Goal: Use online tool/utility: Use online tool/utility

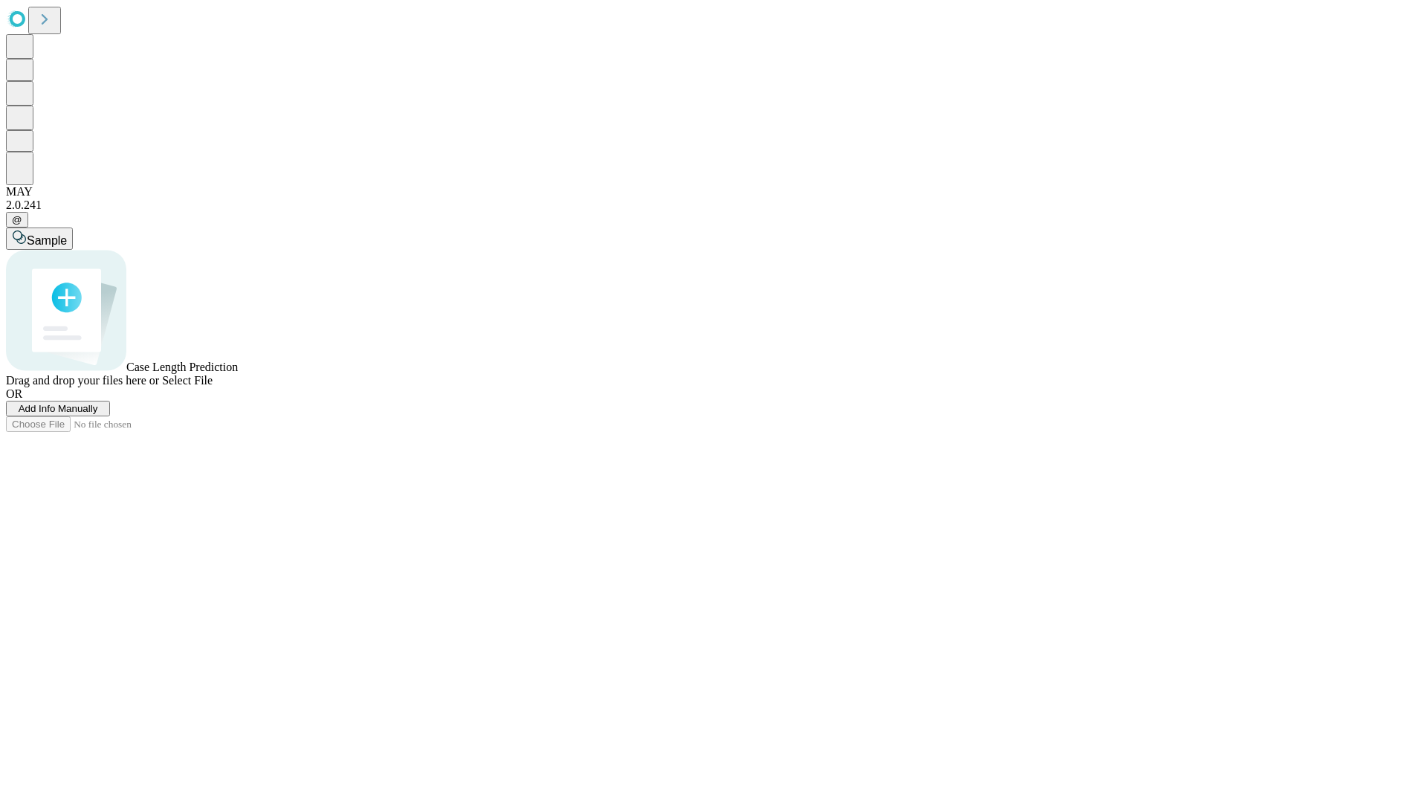
click at [98, 414] on span "Add Info Manually" at bounding box center [59, 408] width 80 height 11
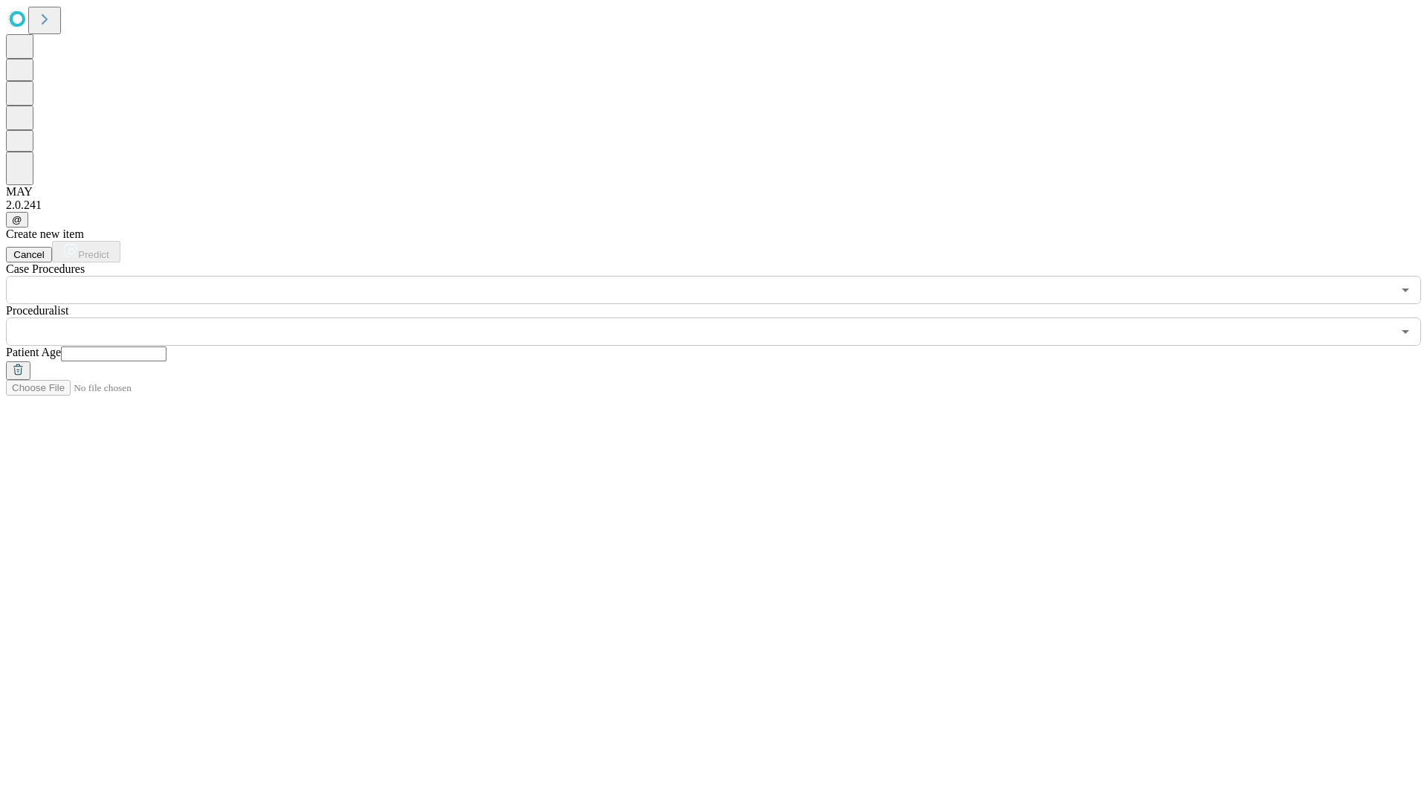
click at [167, 346] on input "text" at bounding box center [114, 353] width 106 height 15
type input "*"
click at [724, 317] on input "text" at bounding box center [699, 331] width 1387 height 28
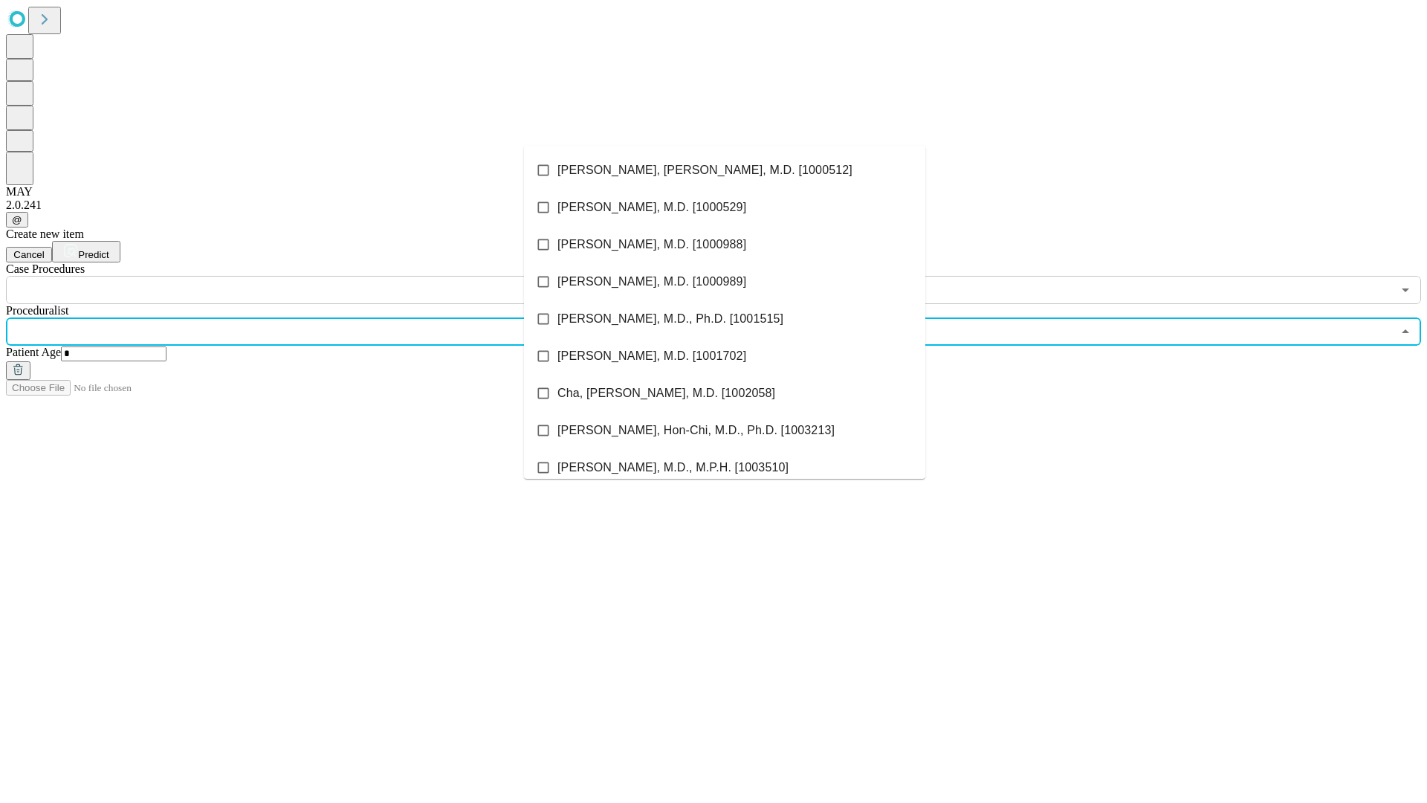
click at [725, 170] on li "[PERSON_NAME], [PERSON_NAME], M.D. [1000512]" at bounding box center [724, 170] width 401 height 37
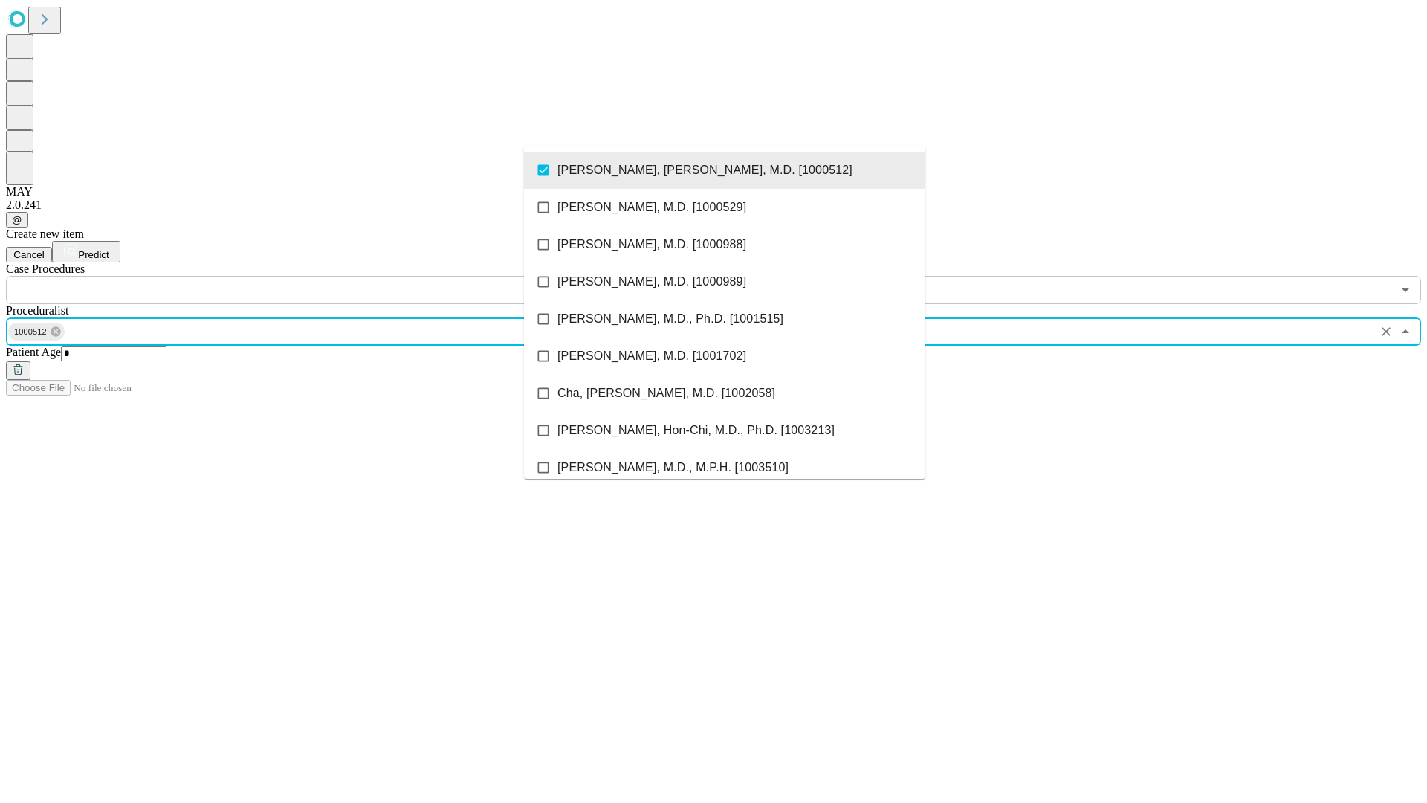
click at [312, 276] on input "text" at bounding box center [699, 290] width 1387 height 28
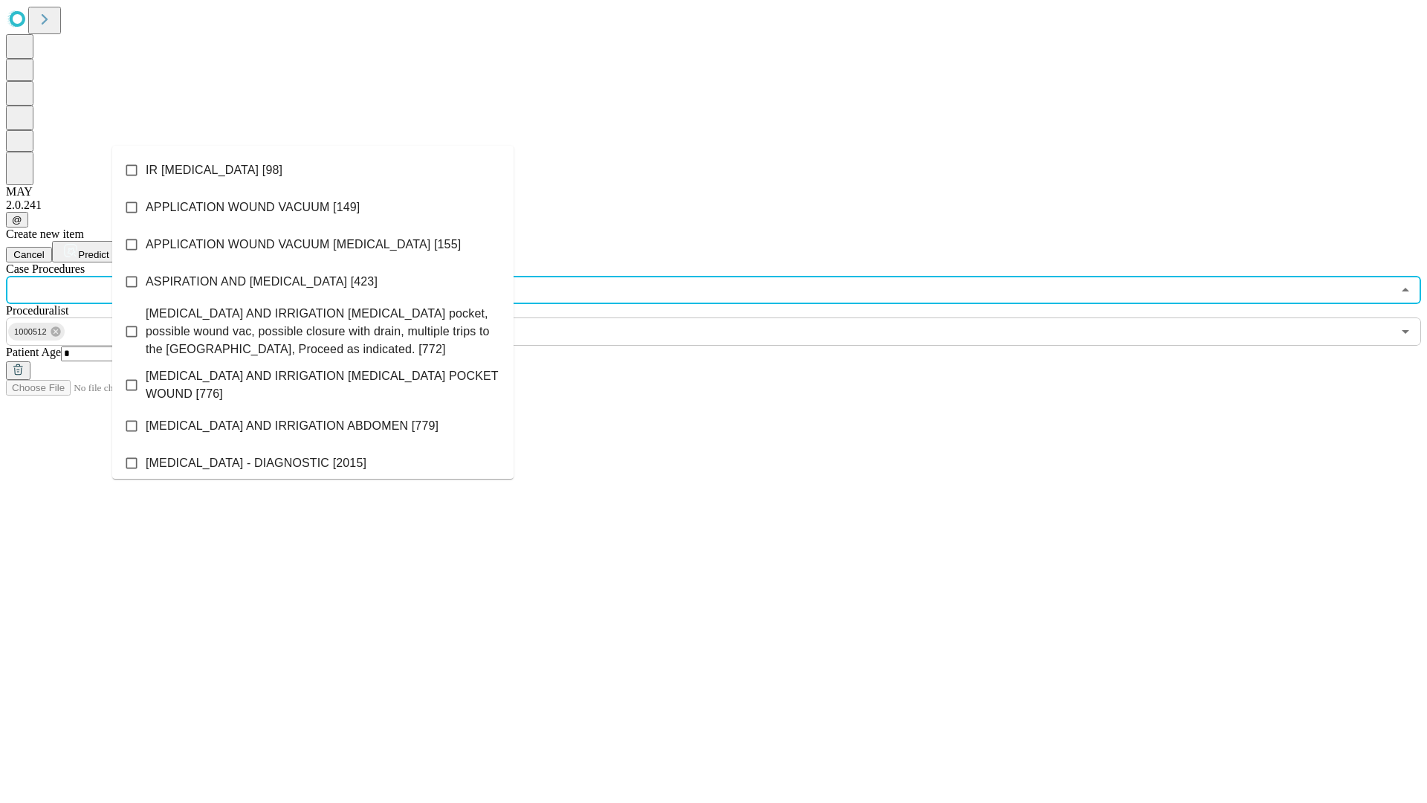
click at [313, 170] on li "IR [MEDICAL_DATA] [98]" at bounding box center [312, 170] width 401 height 37
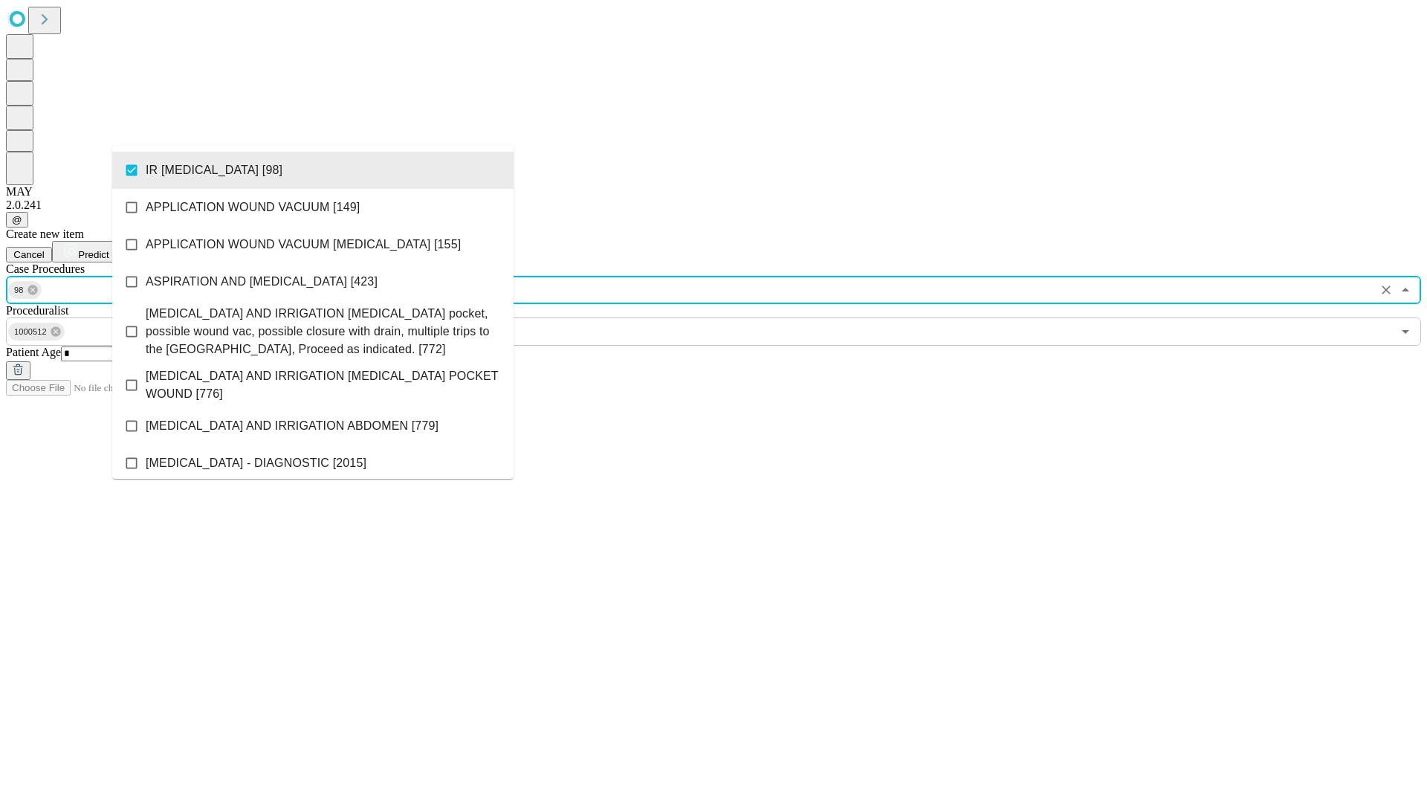
click at [109, 249] on span "Predict" at bounding box center [93, 254] width 30 height 11
